Goal: Task Accomplishment & Management: Manage account settings

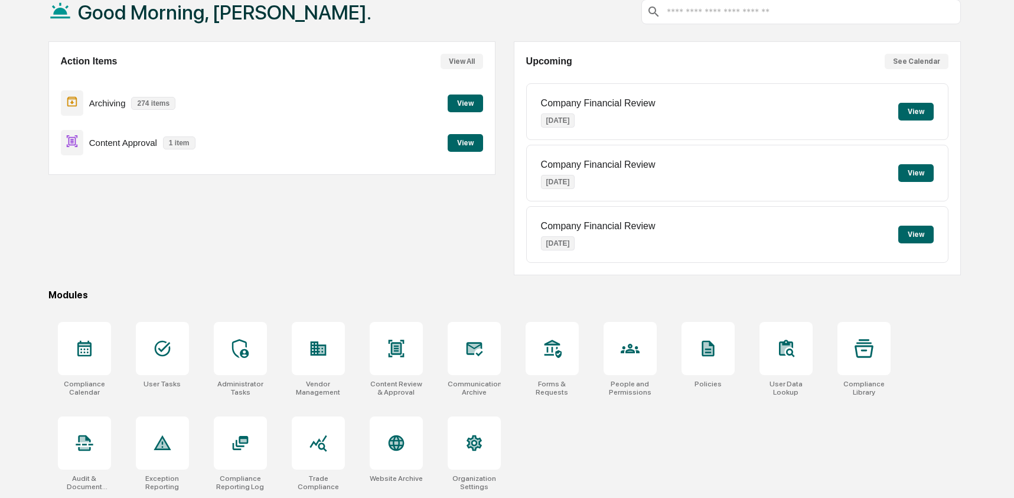
scroll to position [76, 0]
click at [635, 354] on icon at bounding box center [630, 348] width 19 height 19
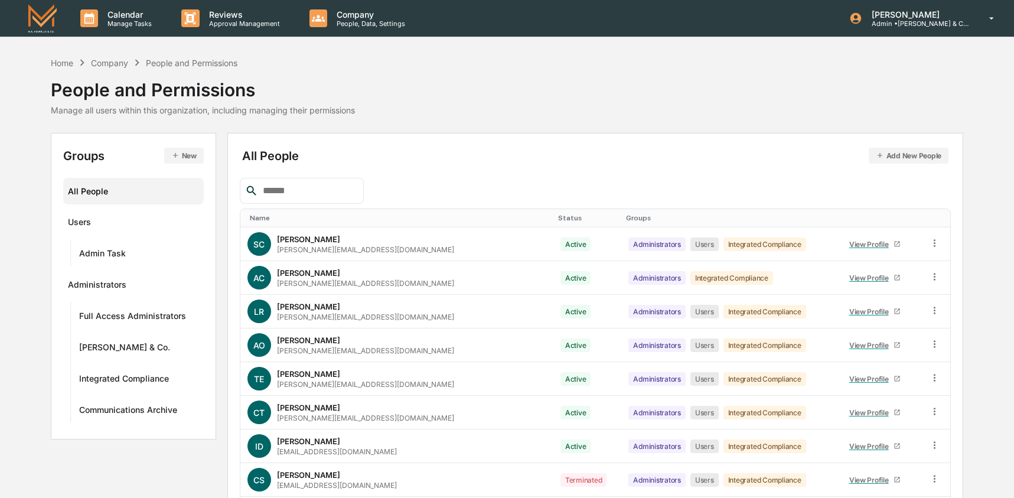
click at [305, 190] on input "text" at bounding box center [308, 190] width 100 height 15
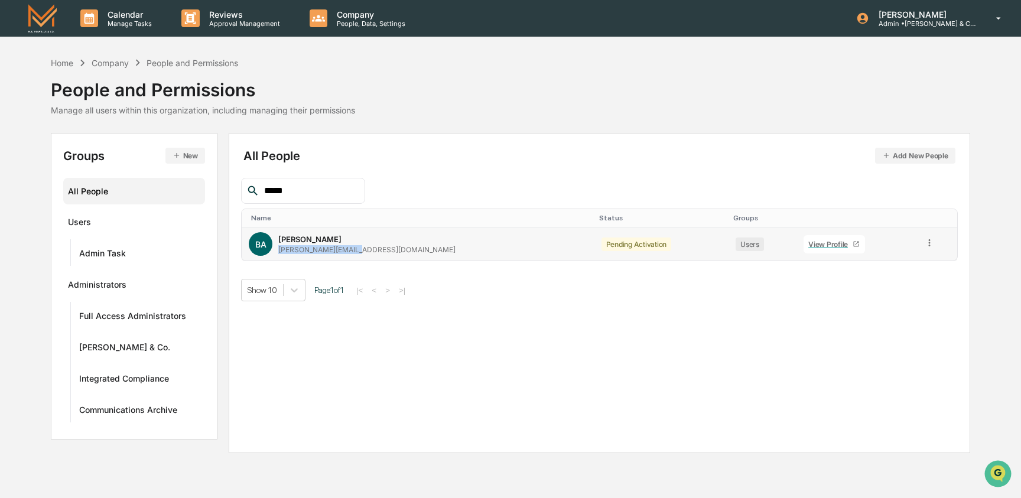
drag, startPoint x: 364, startPoint y: 251, endPoint x: 277, endPoint y: 252, distance: 86.9
click at [278, 253] on div "BA Bruce Allen bruce+ms@bgaillc.com" at bounding box center [418, 244] width 338 height 24
copy div "bruce+ms@bgaillc.com"
click at [303, 188] on input "*****" at bounding box center [309, 190] width 100 height 15
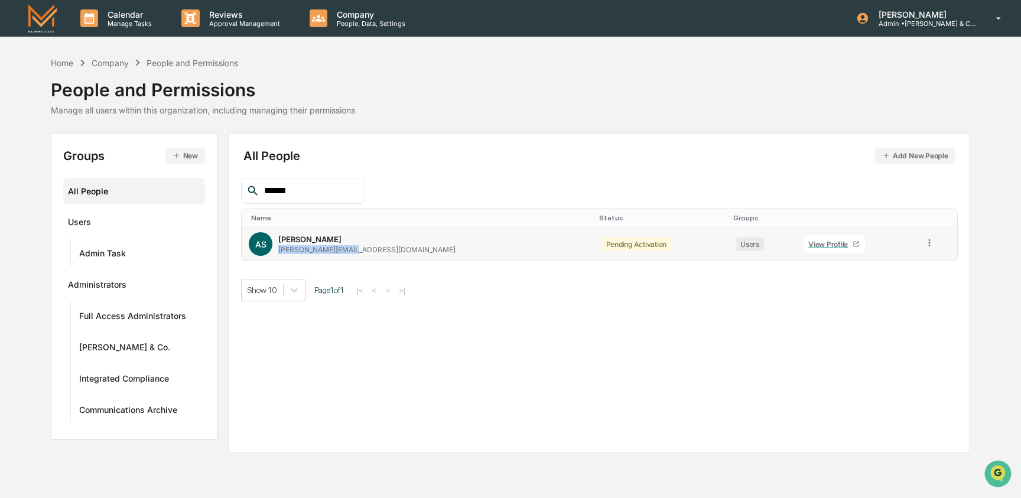
drag, startPoint x: 365, startPoint y: 250, endPoint x: 279, endPoint y: 249, distance: 86.3
click at [279, 249] on div "AS Anne Sechler anne+ms@bgaillc.com" at bounding box center [418, 244] width 338 height 24
copy div "anne+ms@bgaillc.com"
click at [928, 244] on icon at bounding box center [929, 242] width 2 height 7
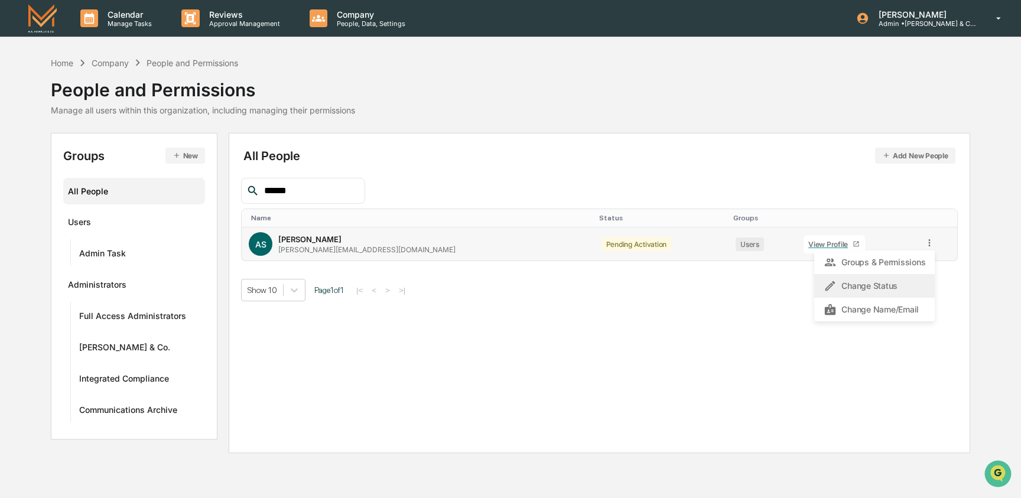
click at [858, 292] on div "Change Status" at bounding box center [875, 286] width 102 height 14
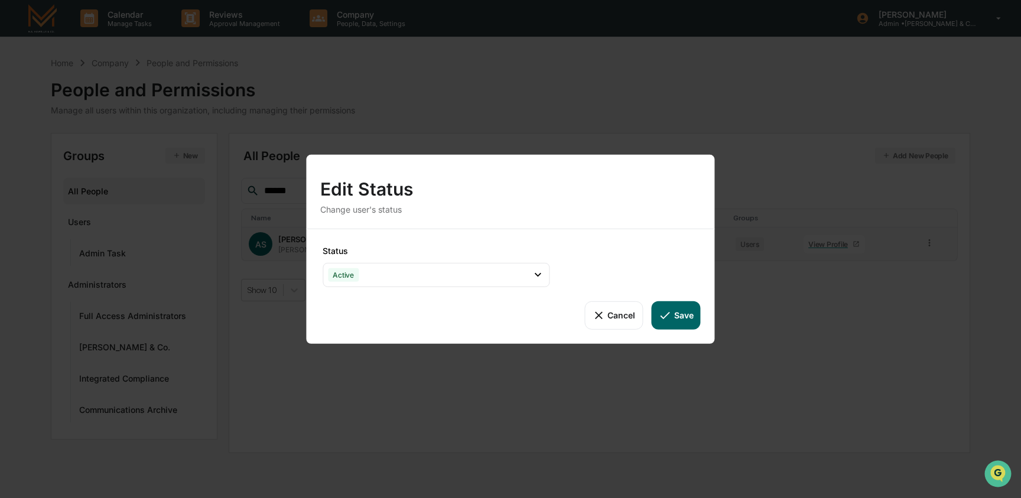
click at [692, 318] on button "Save" at bounding box center [675, 315] width 49 height 28
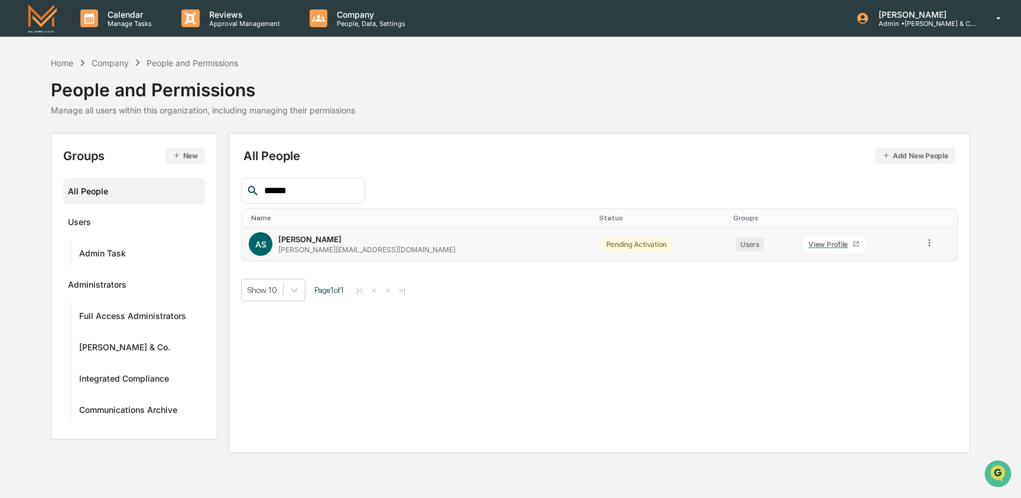
click at [677, 317] on button "Save" at bounding box center [675, 315] width 49 height 28
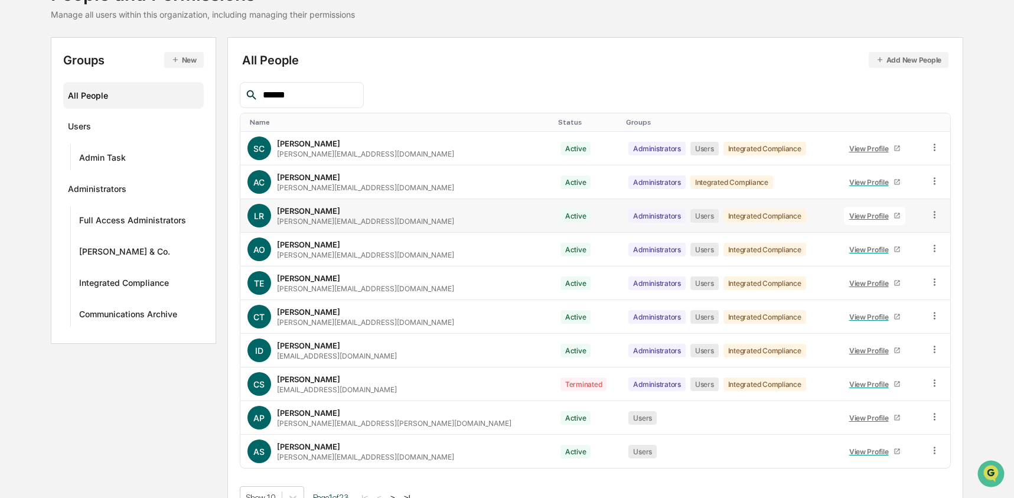
scroll to position [119, 0]
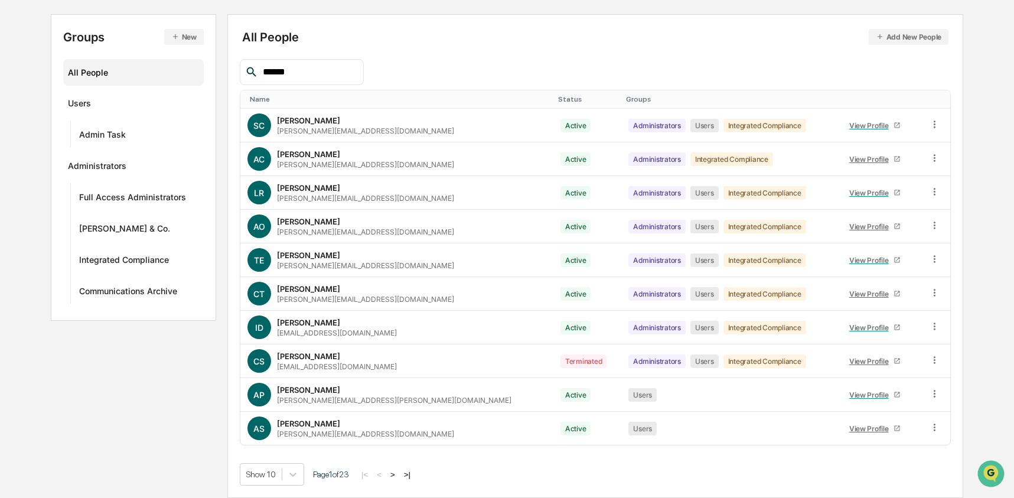
click at [297, 74] on input "******" at bounding box center [308, 71] width 100 height 15
click at [297, 69] on input "******" at bounding box center [308, 71] width 100 height 15
click at [298, 64] on input "******" at bounding box center [308, 71] width 100 height 15
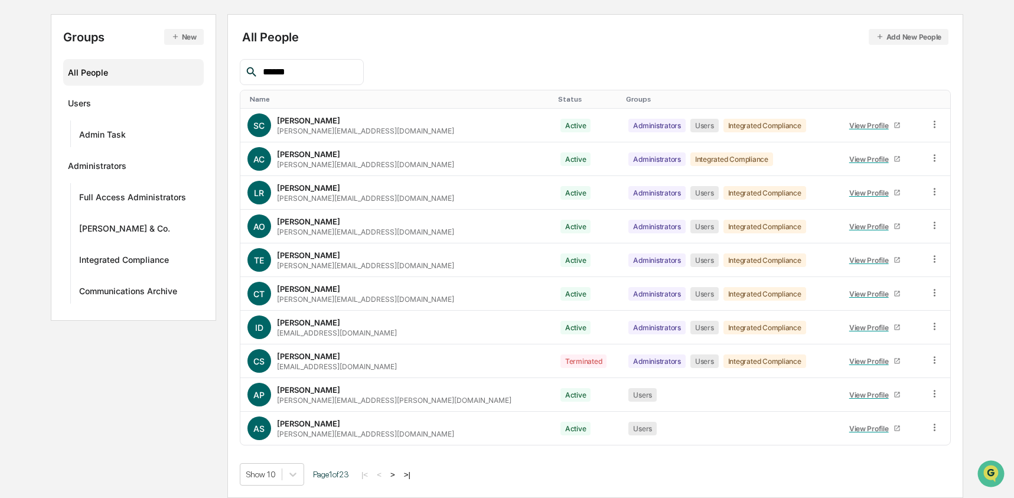
drag, startPoint x: 285, startPoint y: 75, endPoint x: 218, endPoint y: 76, distance: 66.8
click at [218, 76] on div "Groups New All People Users Admin Task Administrators Full Access Administrator…" at bounding box center [507, 256] width 913 height 484
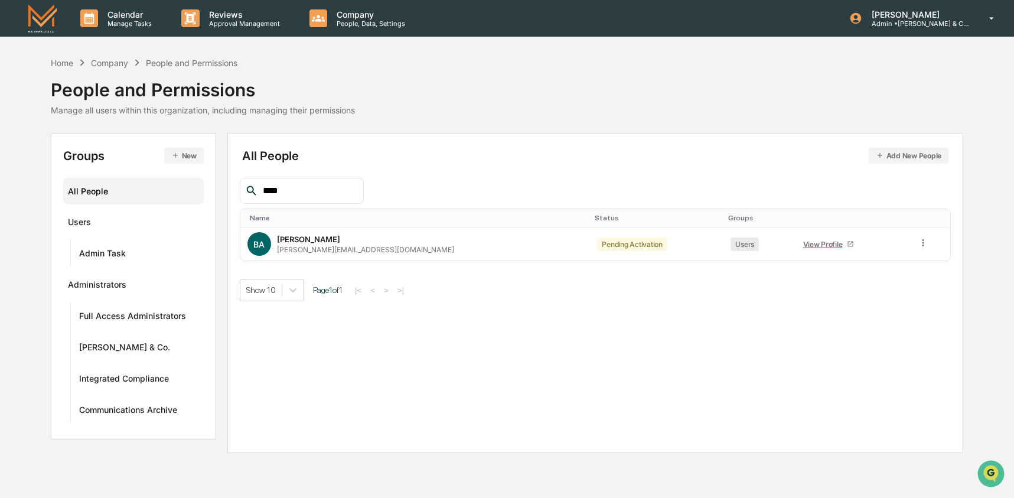
scroll to position [0, 0]
type input "*****"
click at [924, 243] on icon at bounding box center [929, 243] width 11 height 11
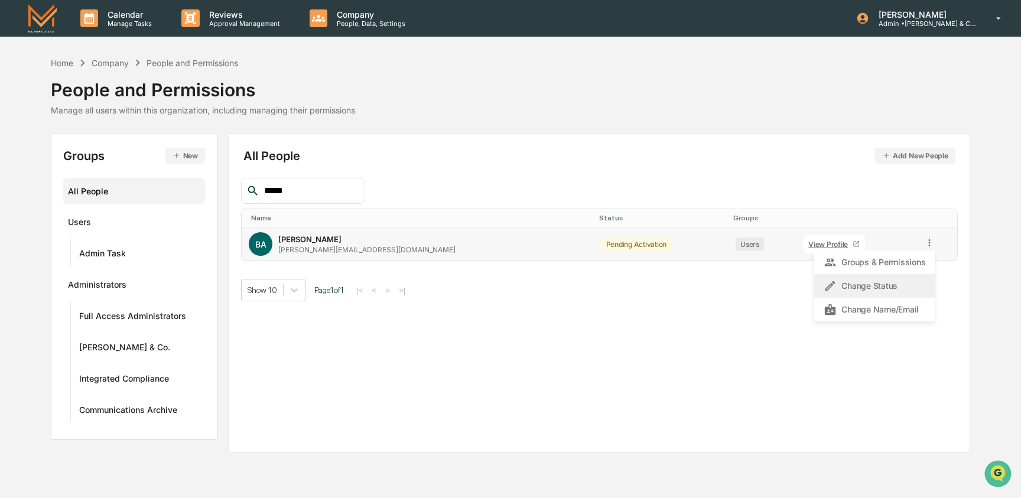
click at [903, 293] on div "Change Status" at bounding box center [875, 286] width 102 height 14
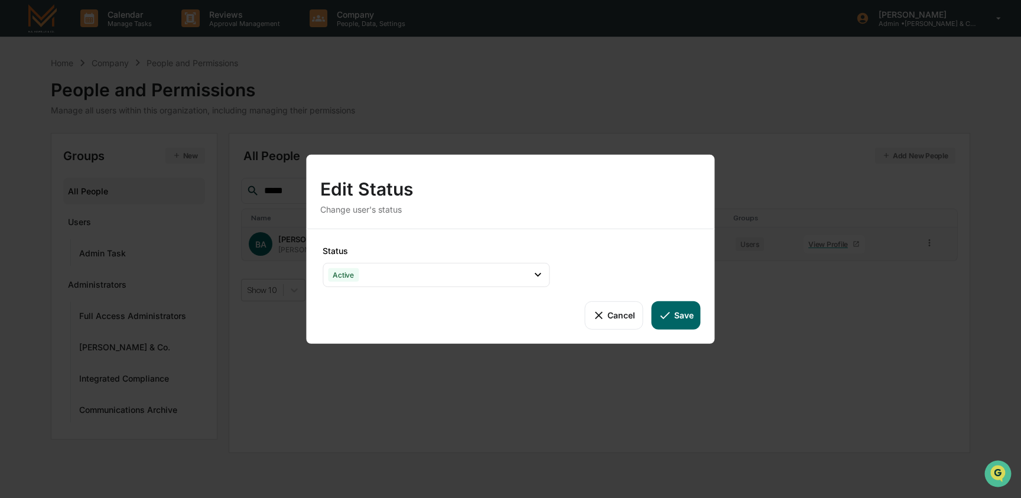
click at [685, 319] on button "Save" at bounding box center [675, 315] width 49 height 28
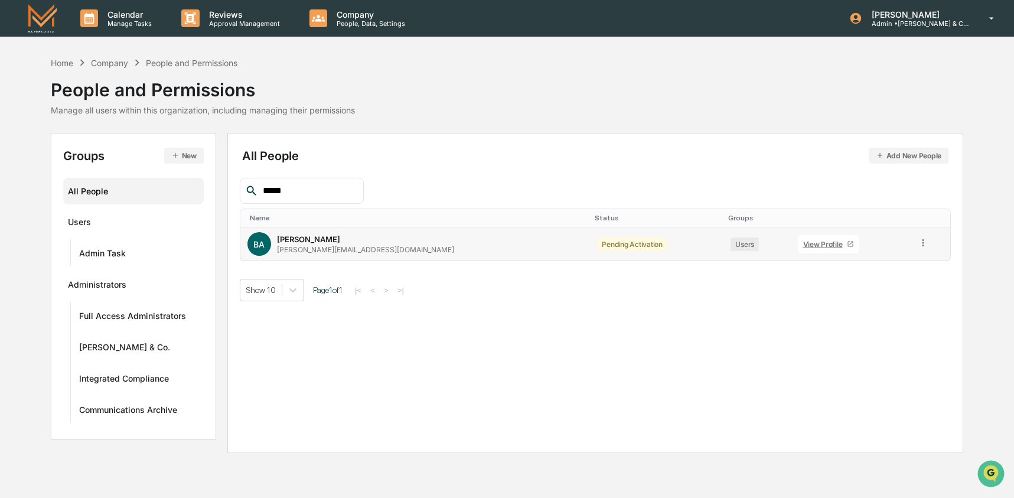
click at [679, 317] on button "Save" at bounding box center [671, 315] width 49 height 28
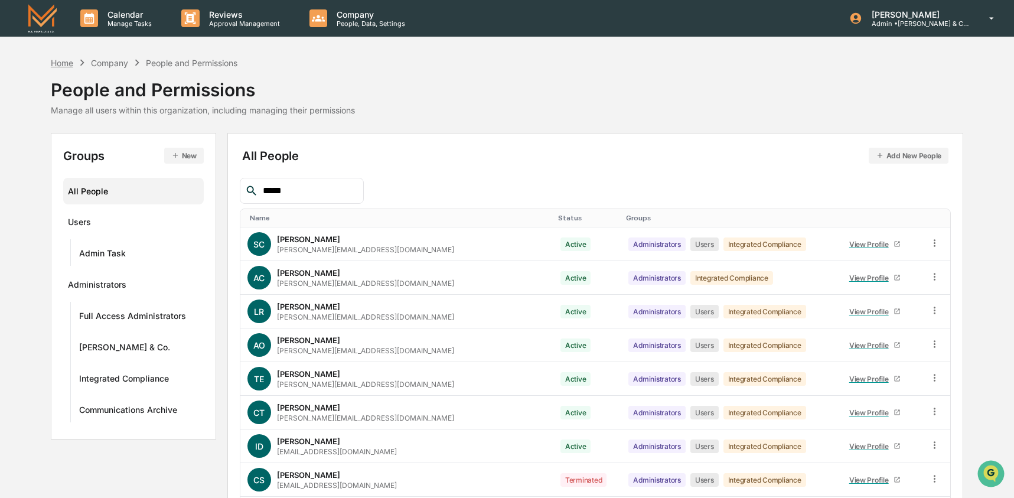
click at [63, 63] on div "Home" at bounding box center [62, 63] width 22 height 10
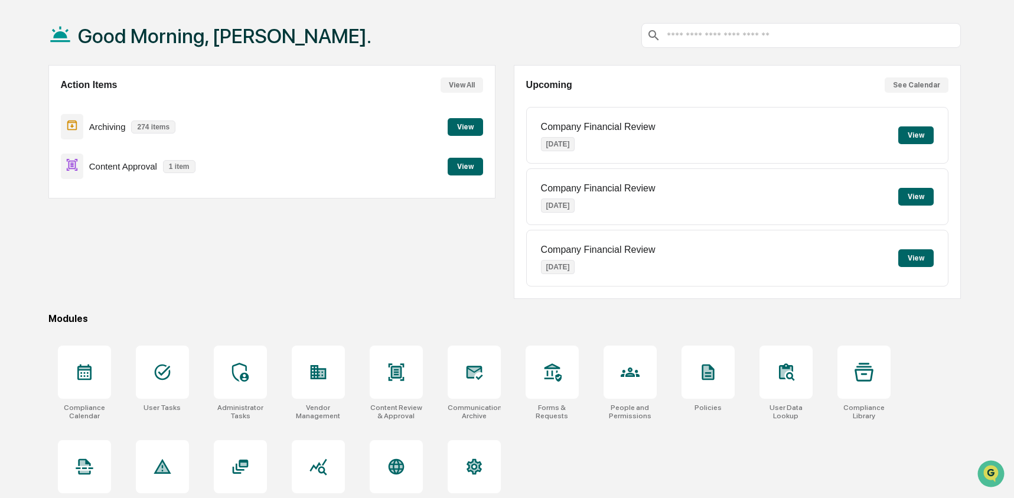
scroll to position [51, 0]
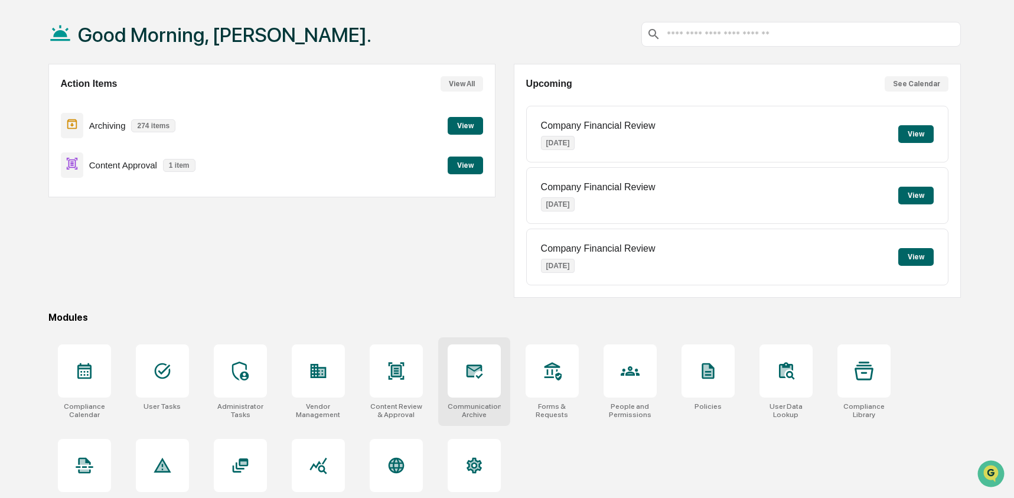
click at [460, 385] on div at bounding box center [474, 370] width 53 height 53
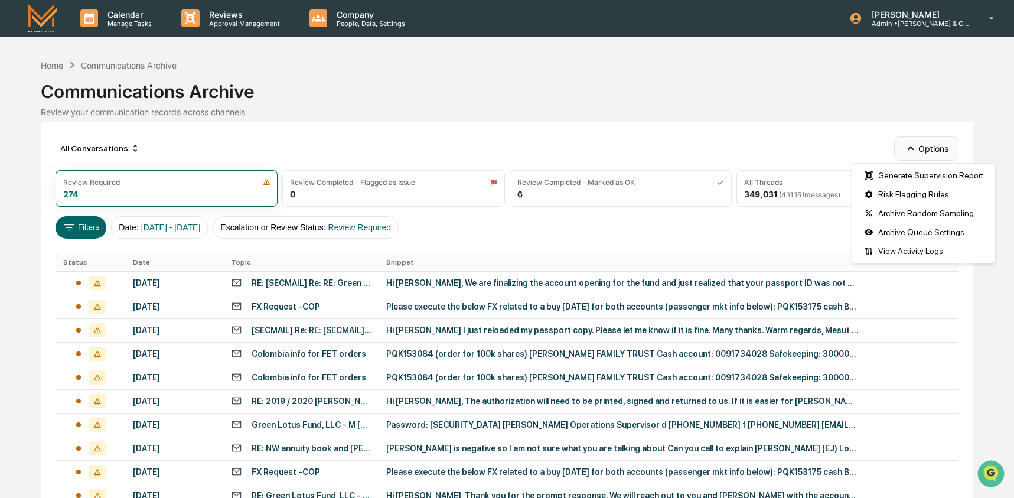
click at [907, 149] on icon "button" at bounding box center [911, 148] width 13 height 13
click at [908, 216] on div "Archive Random Sampling" at bounding box center [924, 213] width 138 height 19
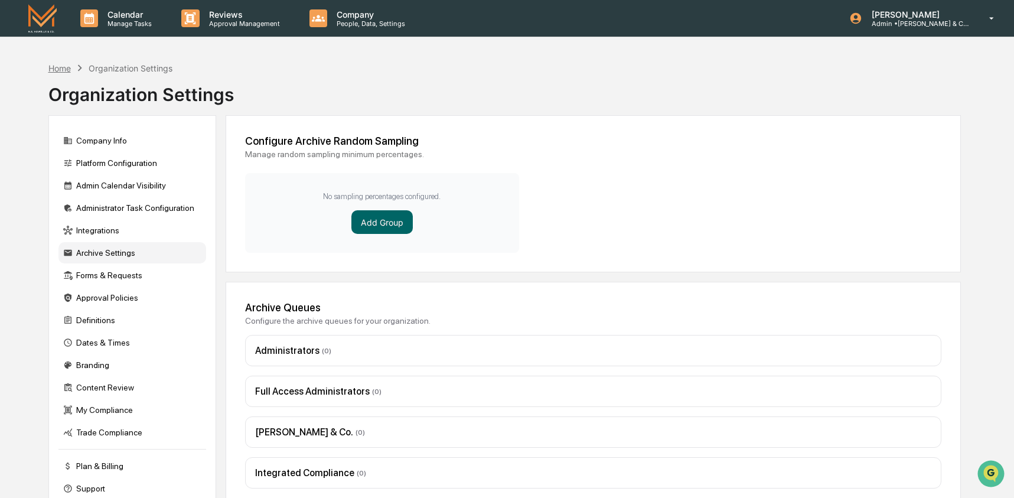
click at [57, 67] on div "Home" at bounding box center [59, 68] width 22 height 10
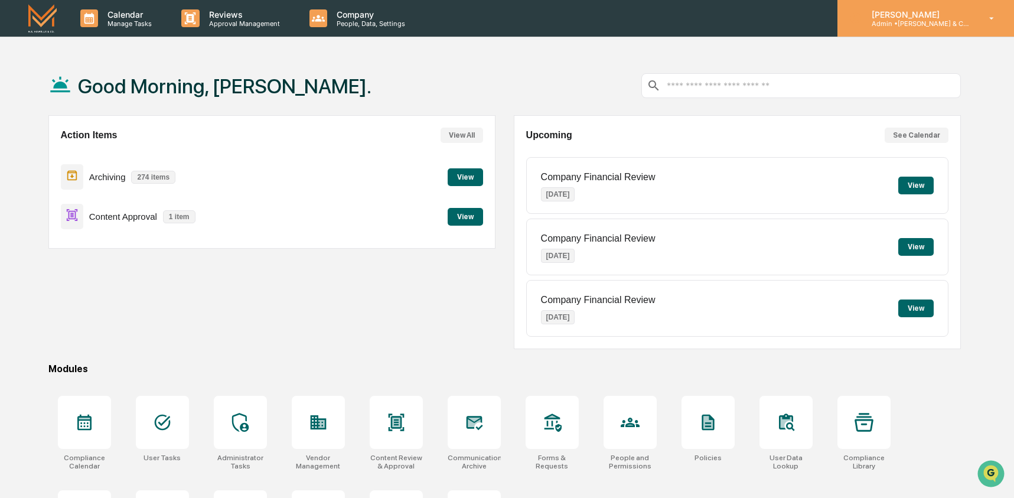
click at [920, 24] on p "Admin • M.S. Howells & Co. - BD" at bounding box center [918, 23] width 110 height 8
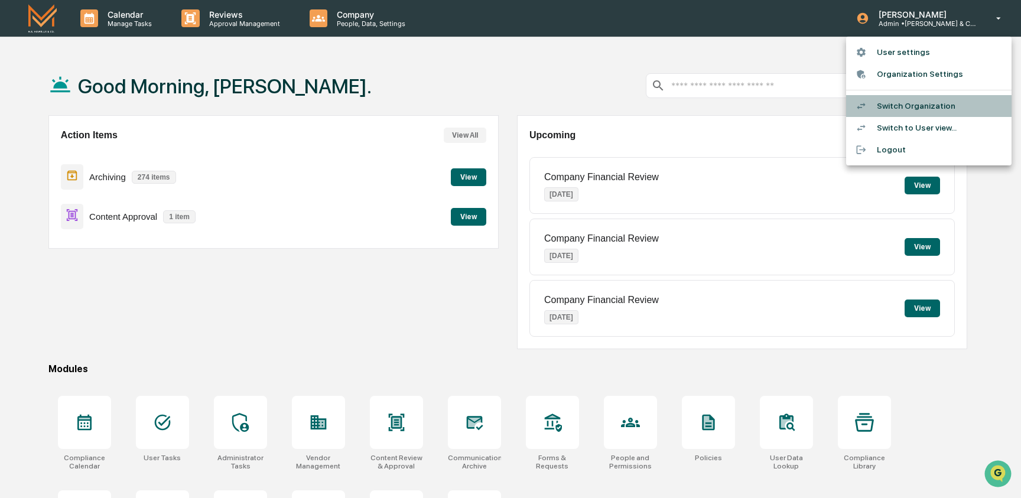
click at [925, 99] on li "Switch Organization" at bounding box center [928, 106] width 165 height 22
